Goal: Task Accomplishment & Management: Manage account settings

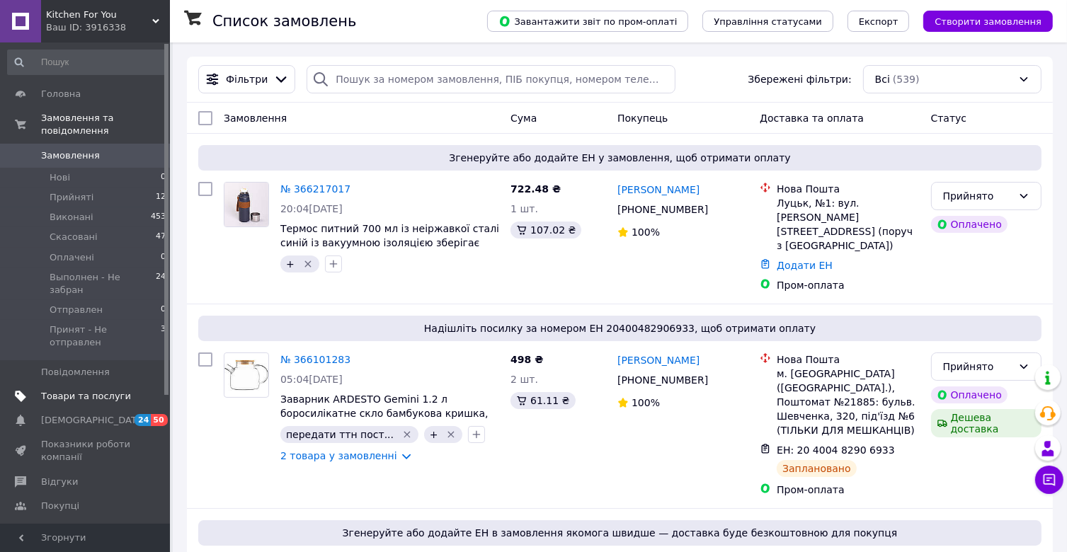
click at [79, 390] on span "Товари та послуги" at bounding box center [86, 396] width 90 height 13
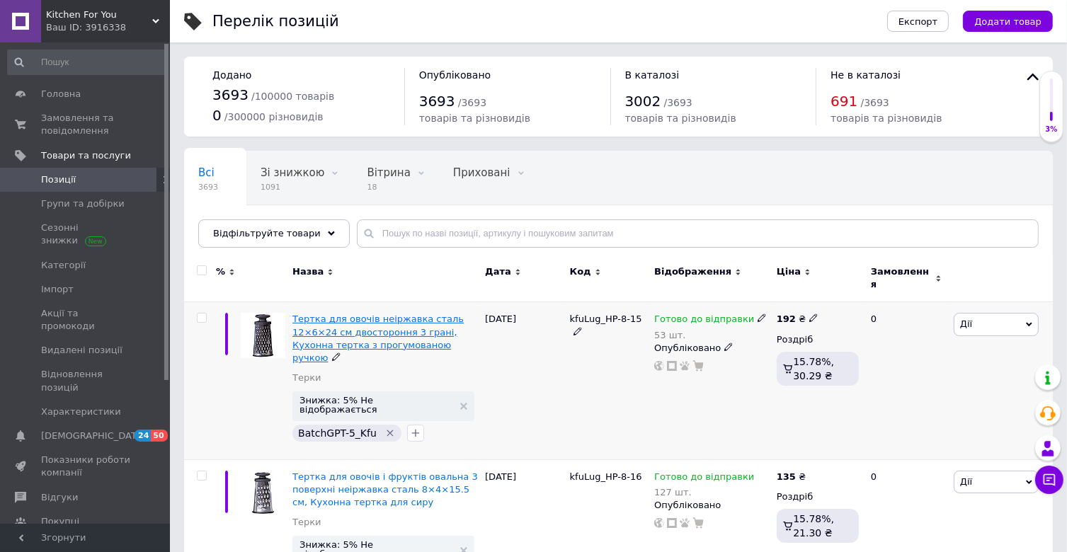
click at [365, 325] on span "Тертка для овочів неіржавка сталь 12×6×24 см двостороння 3 грані, Кухонна тертк…" at bounding box center [377, 339] width 171 height 50
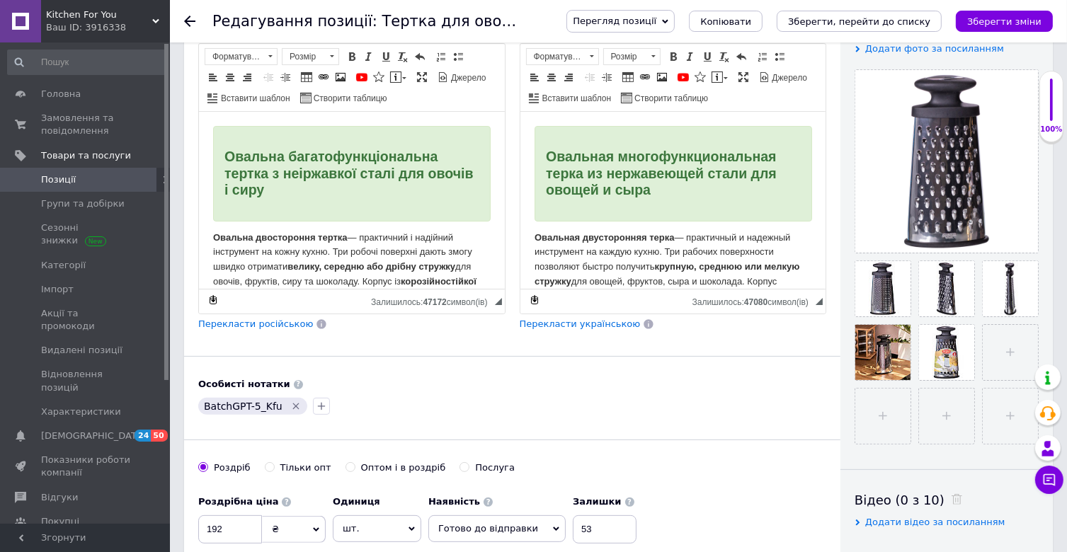
scroll to position [283, 0]
click at [784, 76] on span "Джерело" at bounding box center [789, 78] width 38 height 12
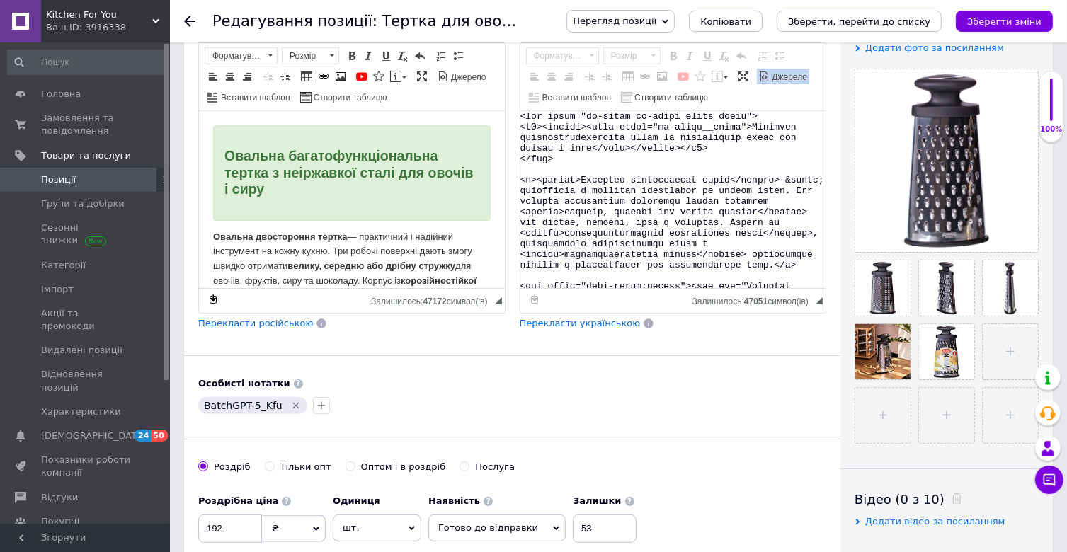
click at [670, 181] on textarea "Редактор, 33F32A0B-9A5E-41BD-B54A-749B238FC45B" at bounding box center [673, 199] width 306 height 177
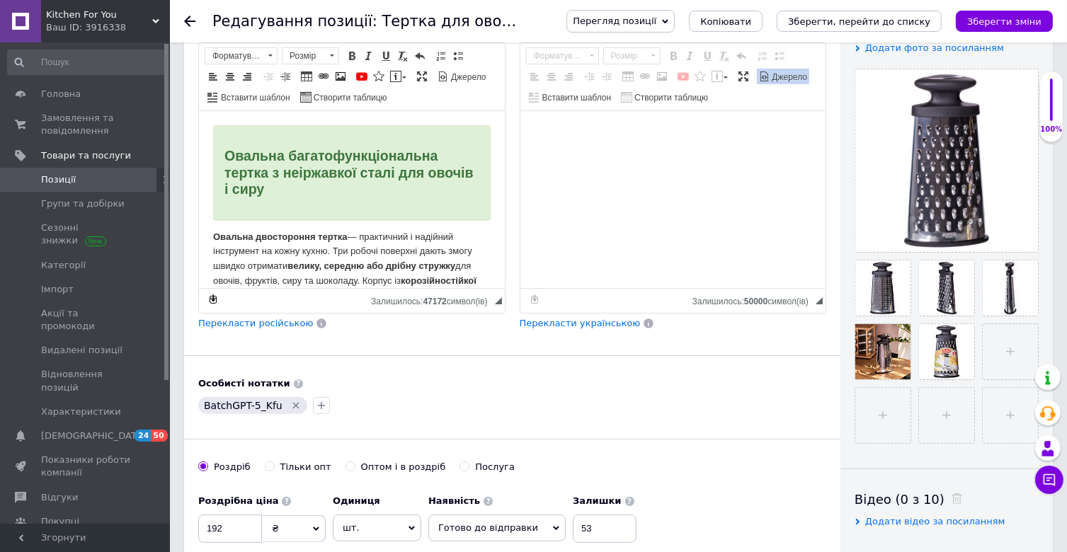
paste textarea "<lor ipsum="do-sitam co-adipi_elits_doeiu"><t6><incidi><utla etdol="ma-aliqu__e…"
type textarea "<lor ipsum="do-sitam co-adipi_elits_doeiu"><t6><incidi><utla etdol="ma-aliqu__e…"
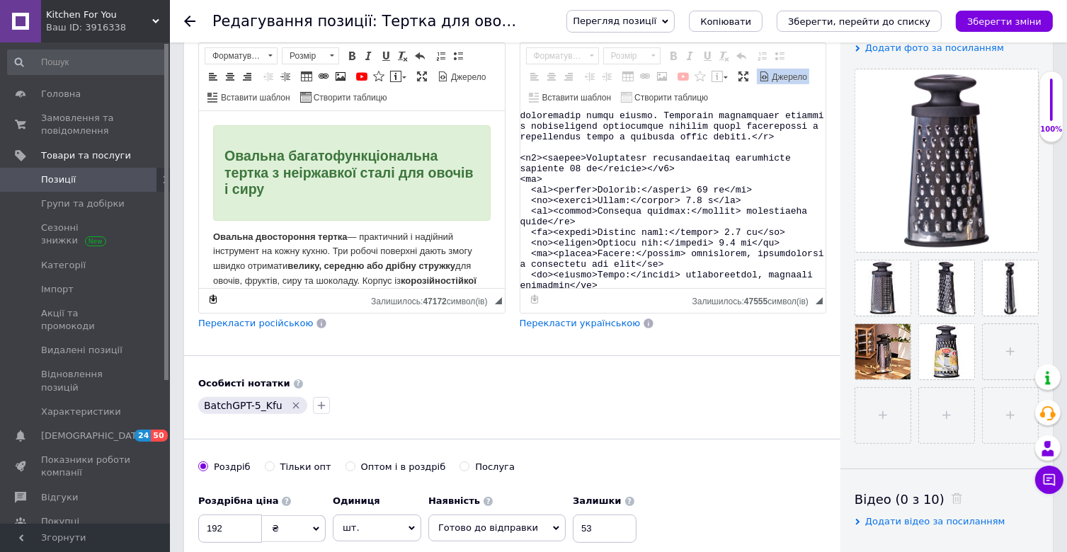
scroll to position [615, 0]
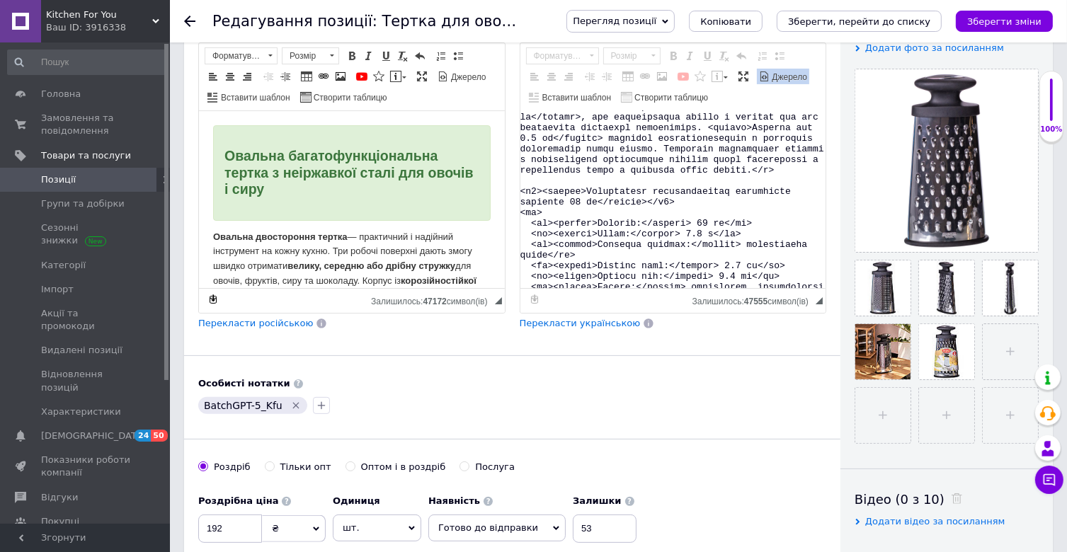
click at [780, 74] on span "Джерело" at bounding box center [789, 78] width 38 height 12
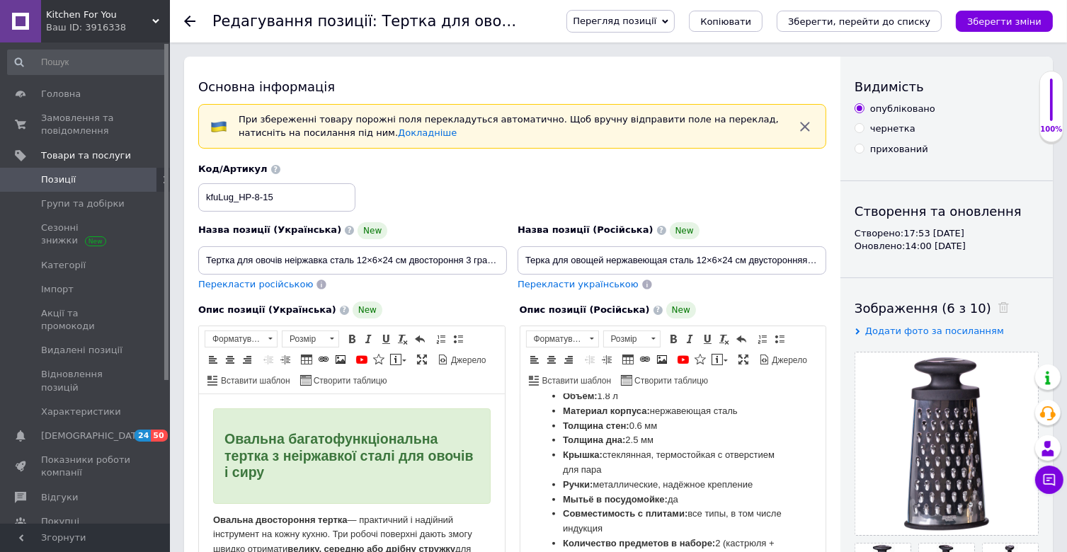
scroll to position [0, 0]
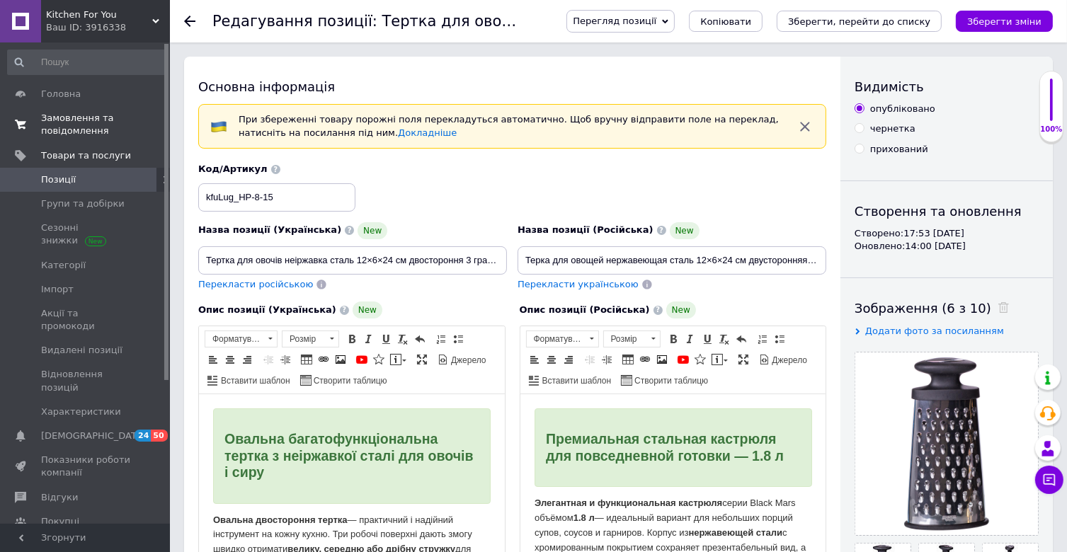
click at [84, 129] on span "Замовлення та повідомлення" at bounding box center [86, 124] width 90 height 25
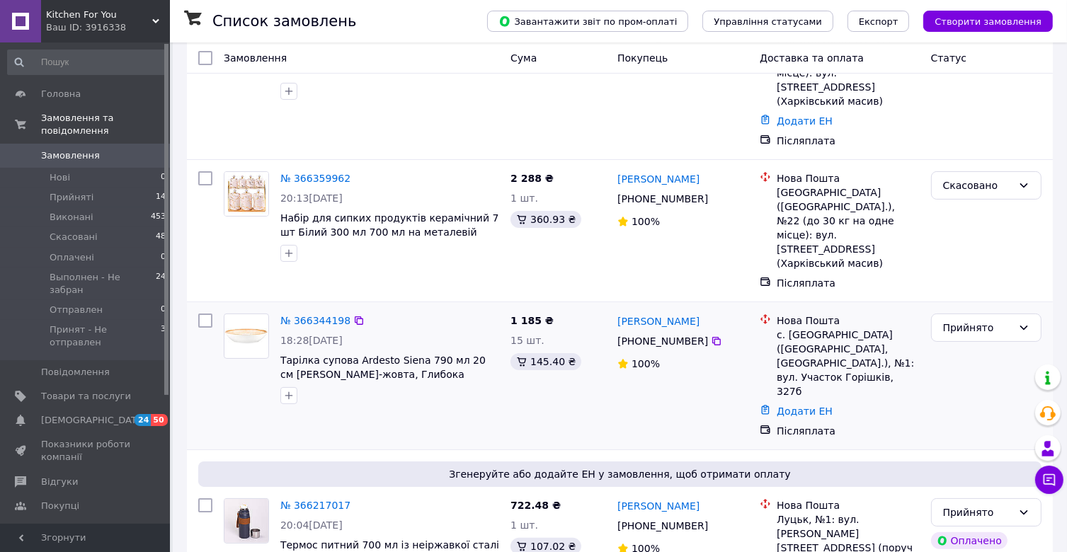
scroll to position [354, 0]
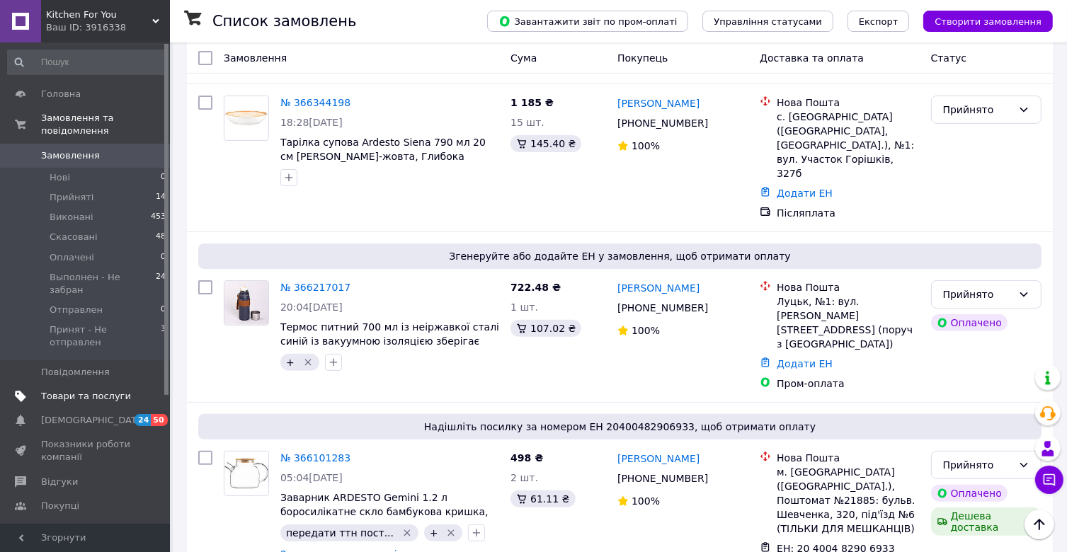
click at [74, 390] on span "Товари та послуги" at bounding box center [86, 396] width 90 height 13
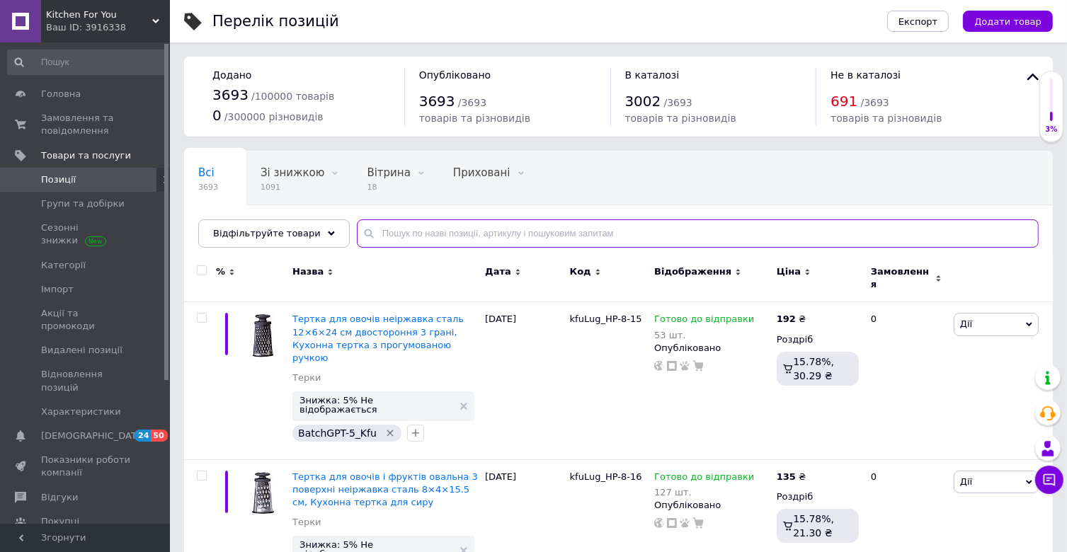
click at [510, 233] on input "text" at bounding box center [698, 233] width 682 height 28
paste input "AR0718S"
type input "AR0718S"
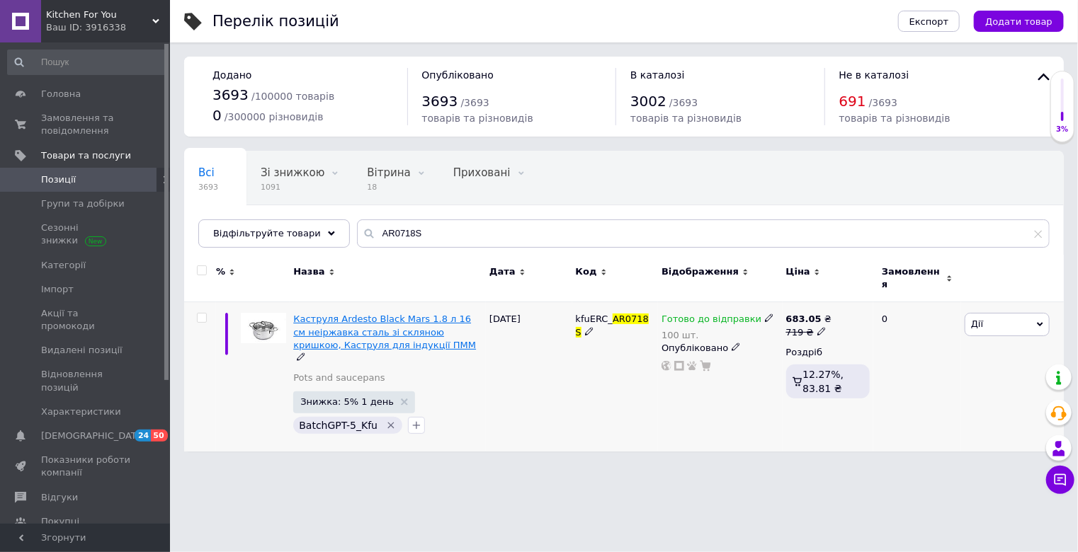
click at [354, 322] on span "Каструля Ardesto Black Mars 1.8 л 16 см неіржавка сталь зі скляною кришкою, Кас…" at bounding box center [384, 332] width 183 height 36
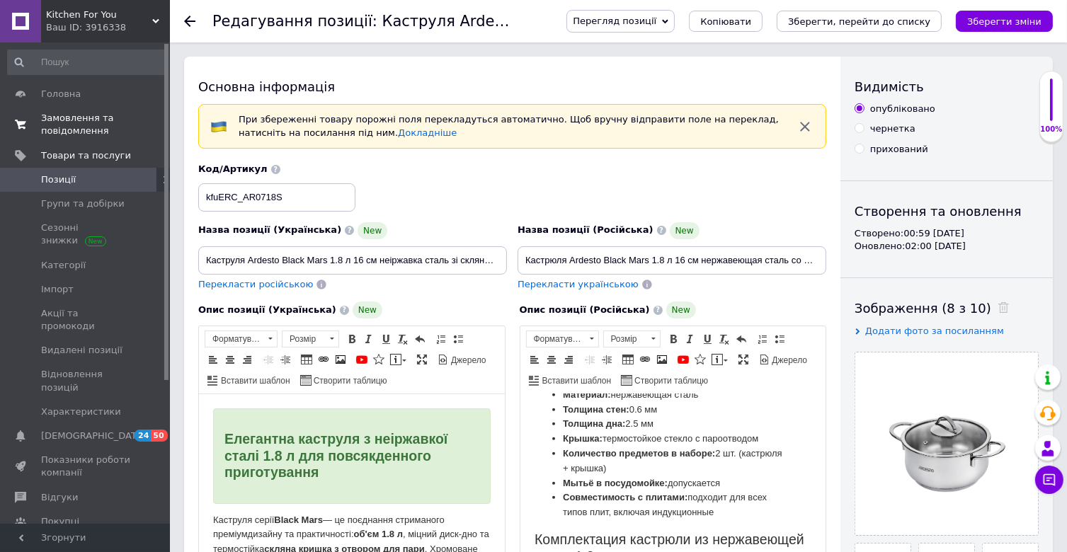
click at [74, 126] on span "Замовлення та повідомлення" at bounding box center [86, 124] width 90 height 25
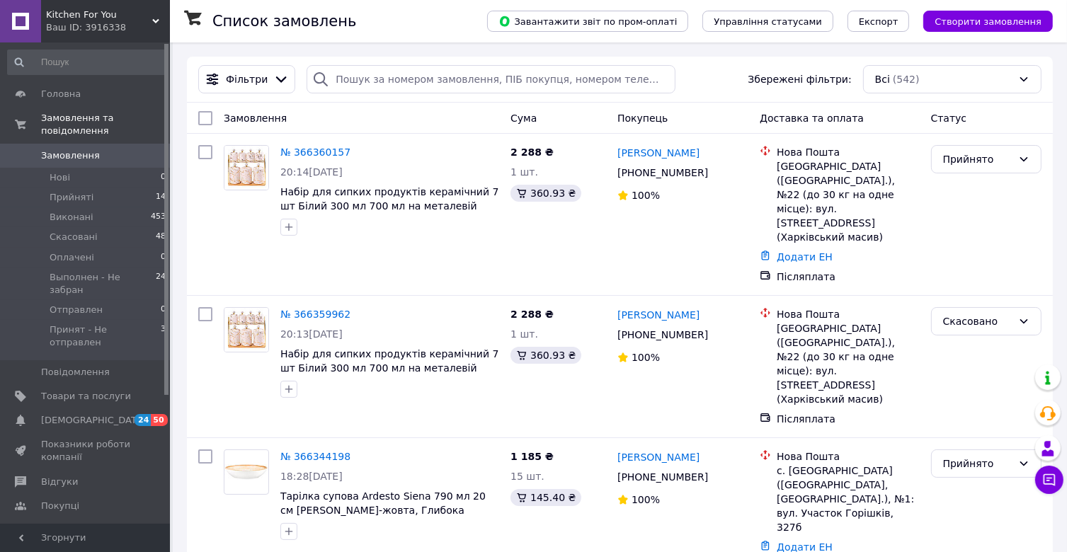
click at [134, 26] on div "Ваш ID: 3916338" at bounding box center [108, 27] width 124 height 13
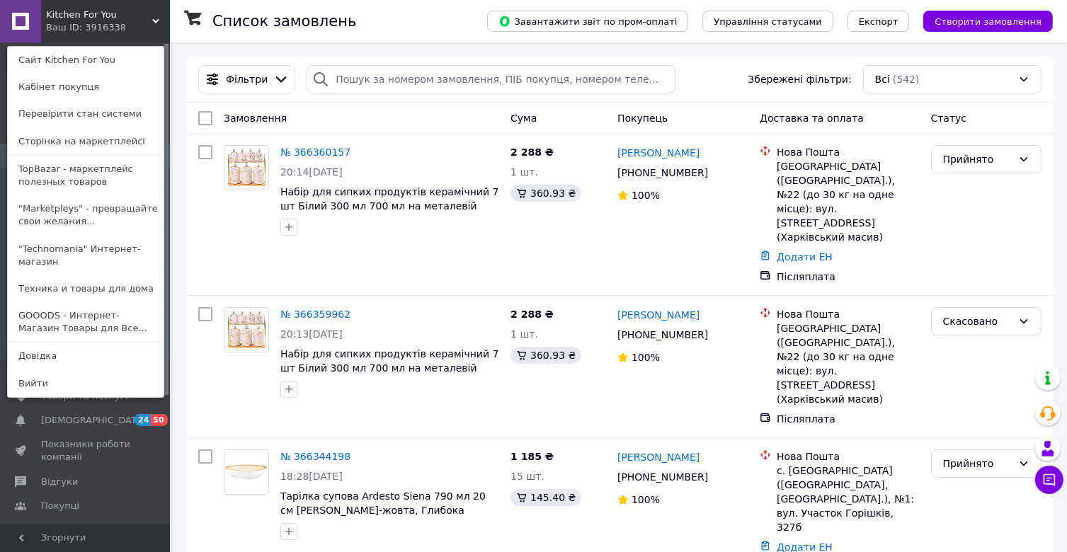
click at [134, 26] on div "Kitchen For You Ваш ID: 3916338 Сайт Kitchen For You Кабінет покупця Перевірити…" at bounding box center [85, 21] width 170 height 42
